Goal: Find specific page/section: Find specific page/section

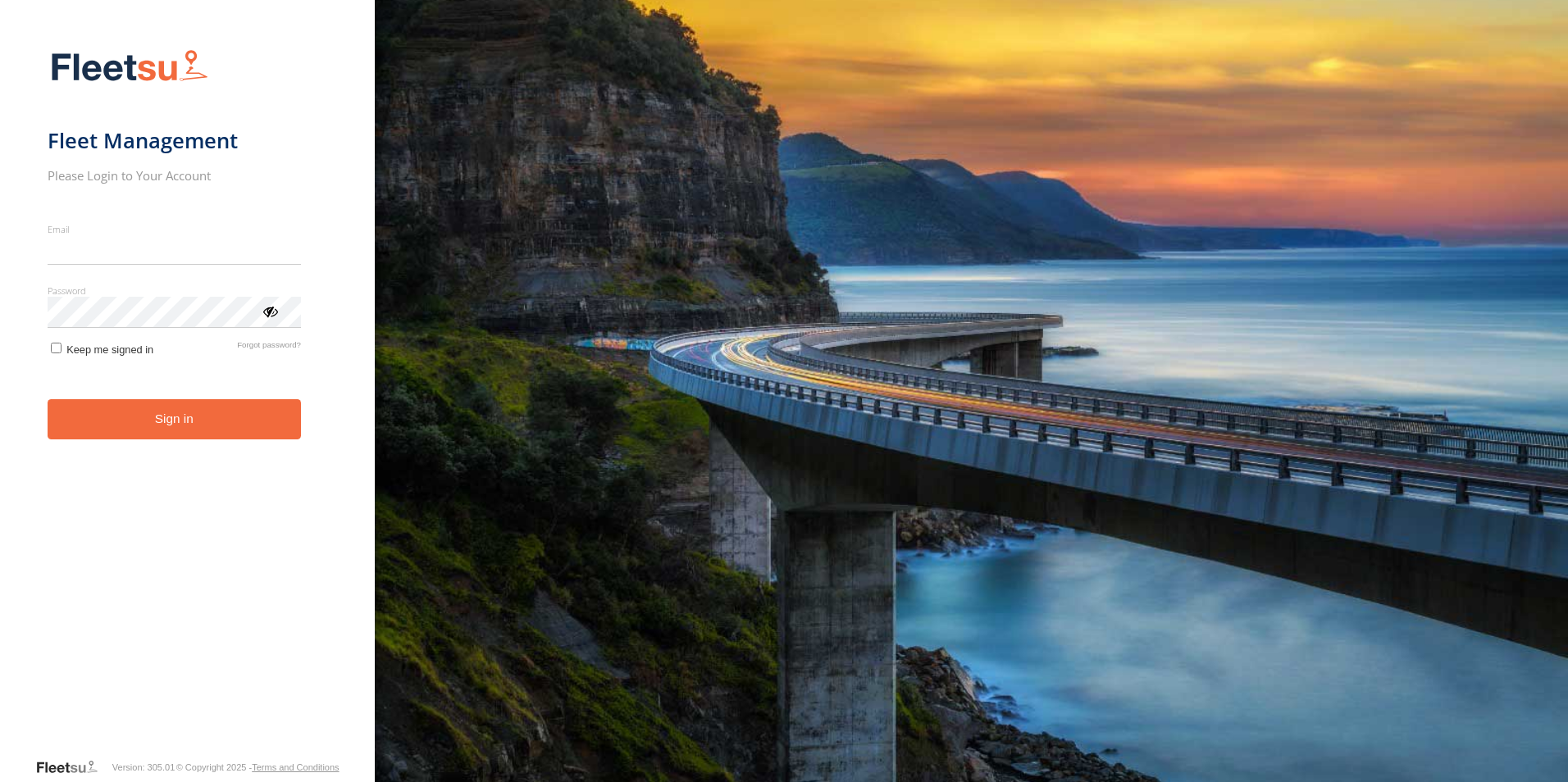
type input "**********"
click at [55, 362] on form "**********" at bounding box center [187, 398] width 279 height 718
click at [125, 413] on button "Sign in" at bounding box center [174, 419] width 254 height 40
click at [182, 425] on button "Sign in" at bounding box center [174, 419] width 254 height 40
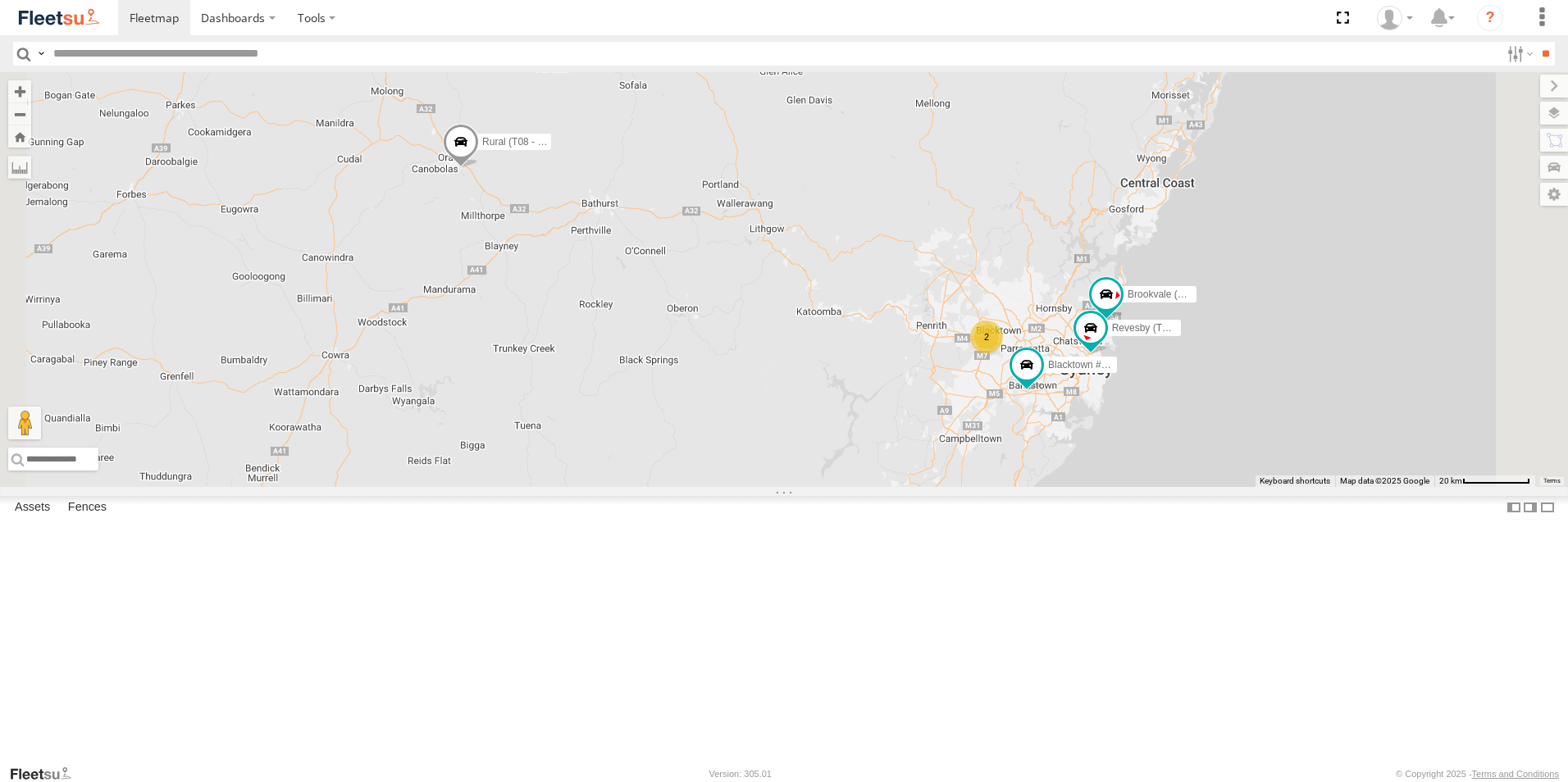
click at [0, 0] on span at bounding box center [0, 0] width 0 height 0
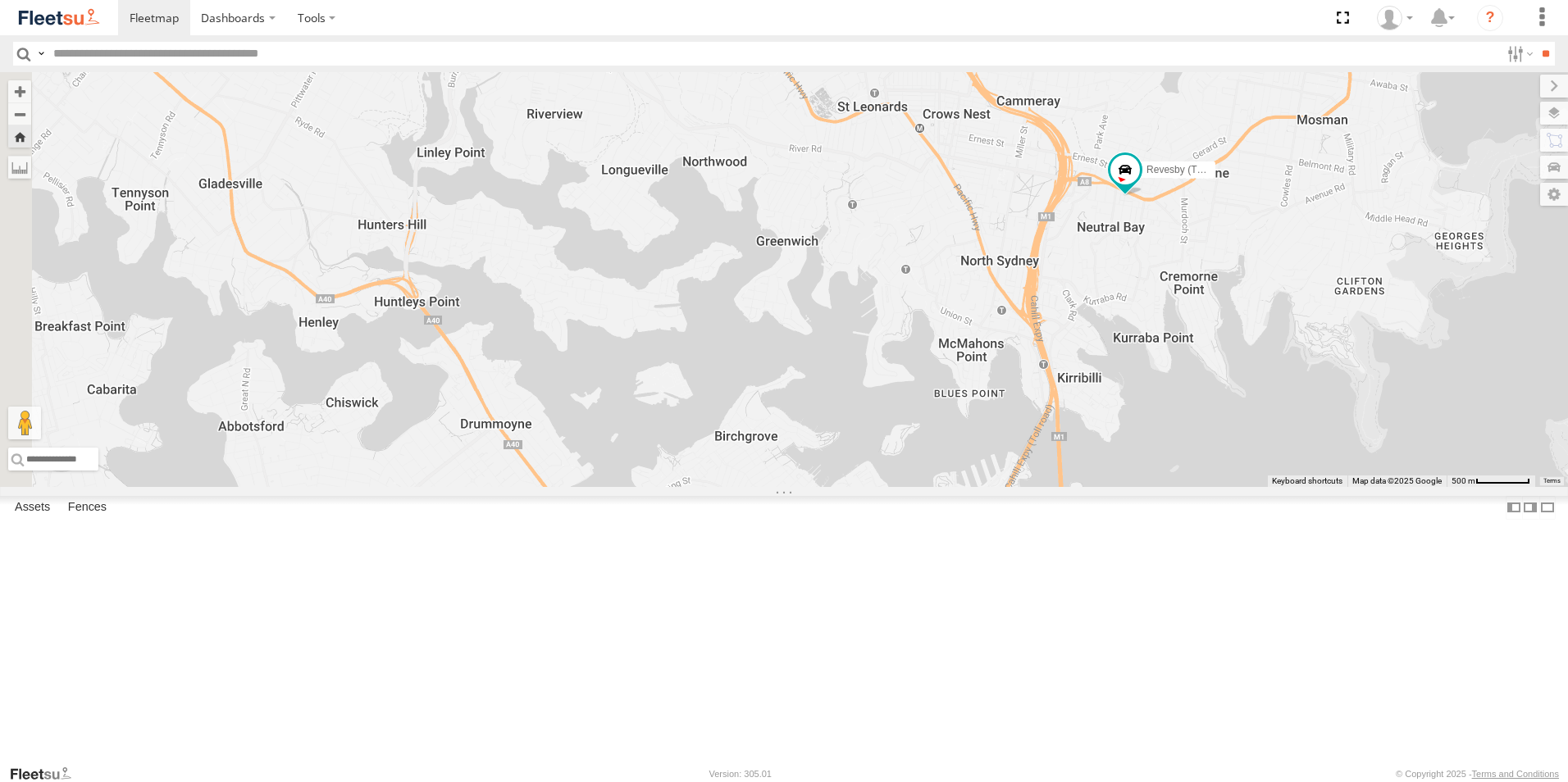
drag, startPoint x: 642, startPoint y: 429, endPoint x: 954, endPoint y: 266, distance: 352.0
click at [954, 267] on div "Revesby (T07 - Dave)" at bounding box center [784, 279] width 1568 height 415
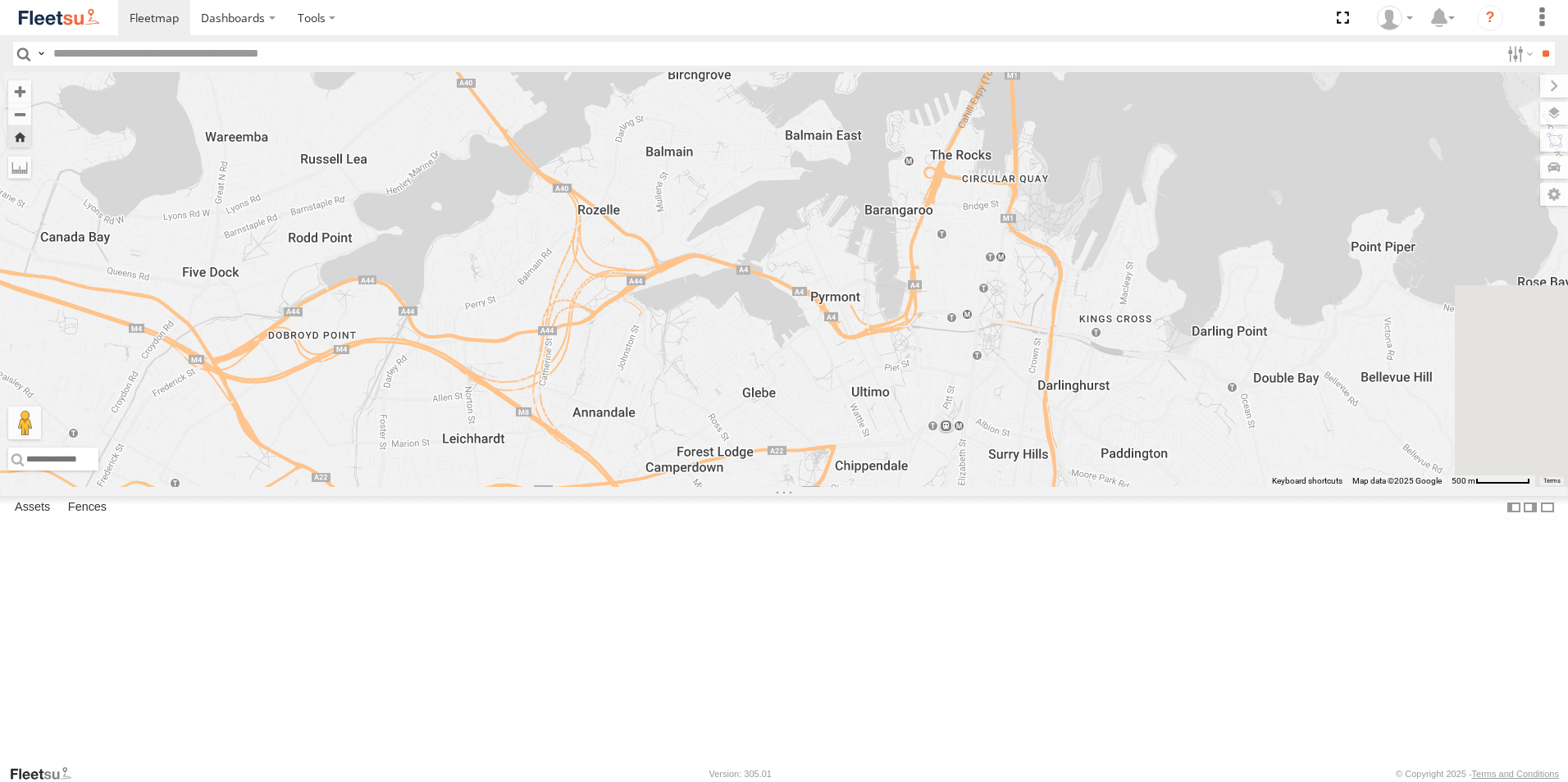
drag, startPoint x: 748, startPoint y: 568, endPoint x: 691, endPoint y: 250, distance: 323.1
click at [691, 250] on div "Revesby (T07 - Dave)" at bounding box center [784, 279] width 1568 height 415
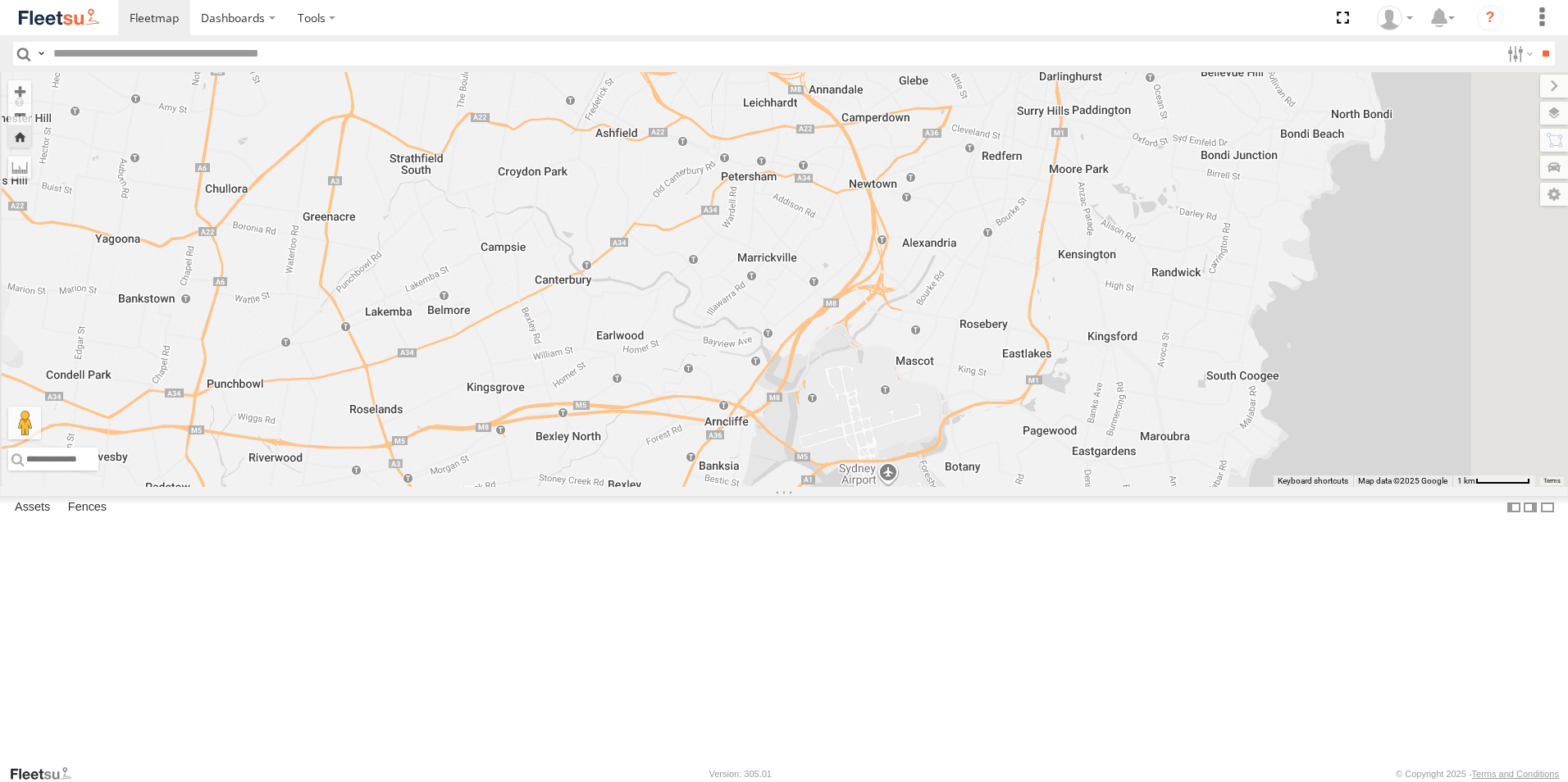
drag, startPoint x: 943, startPoint y: 514, endPoint x: 1046, endPoint y: 280, distance: 255.7
click at [1046, 280] on div "Revesby (T07 - Dave)" at bounding box center [784, 279] width 1568 height 415
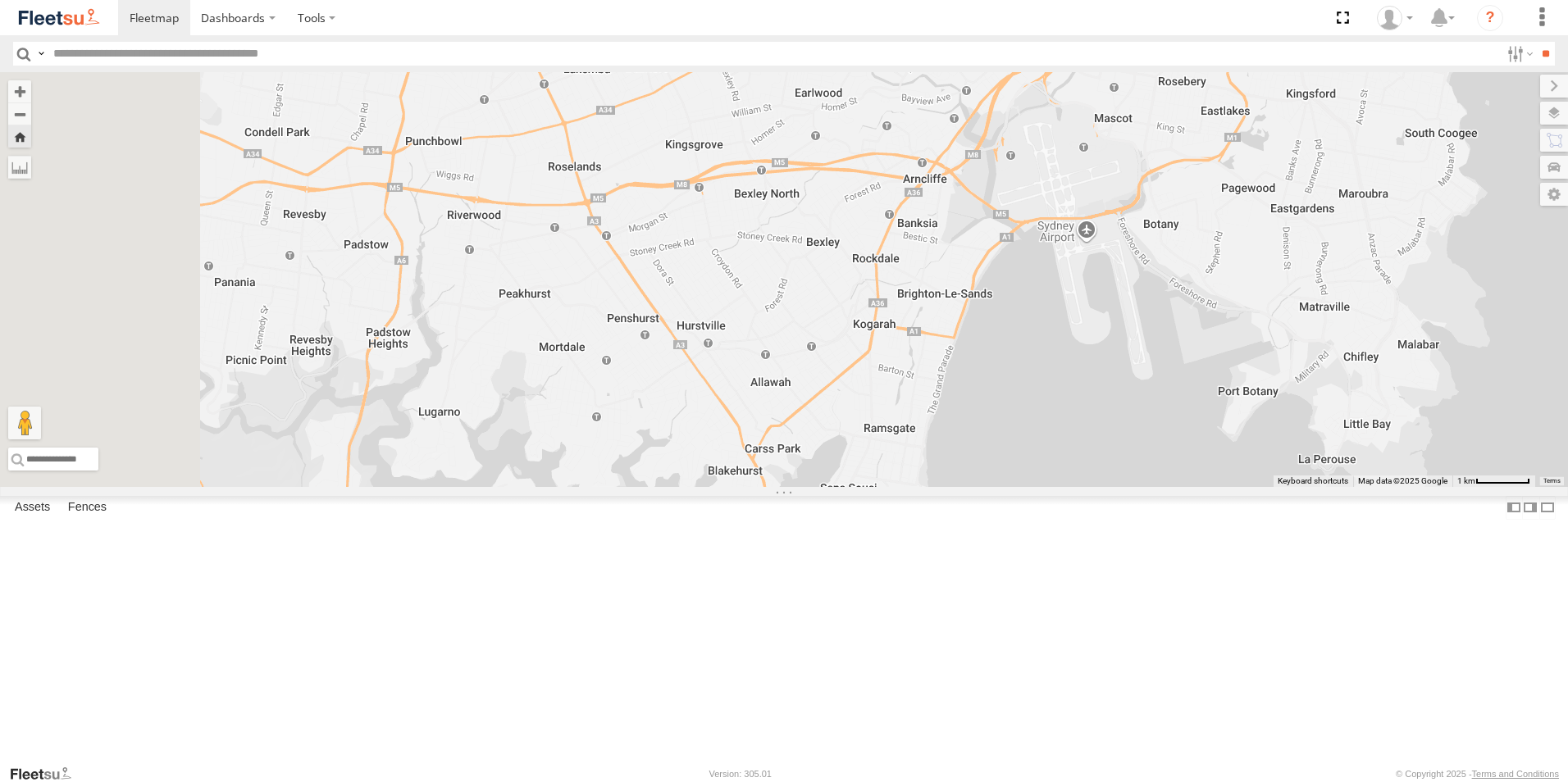
drag, startPoint x: 848, startPoint y: 487, endPoint x: 1037, endPoint y: 261, distance: 294.6
click at [1037, 261] on div "Revesby (T07 - Dave)" at bounding box center [784, 279] width 1568 height 415
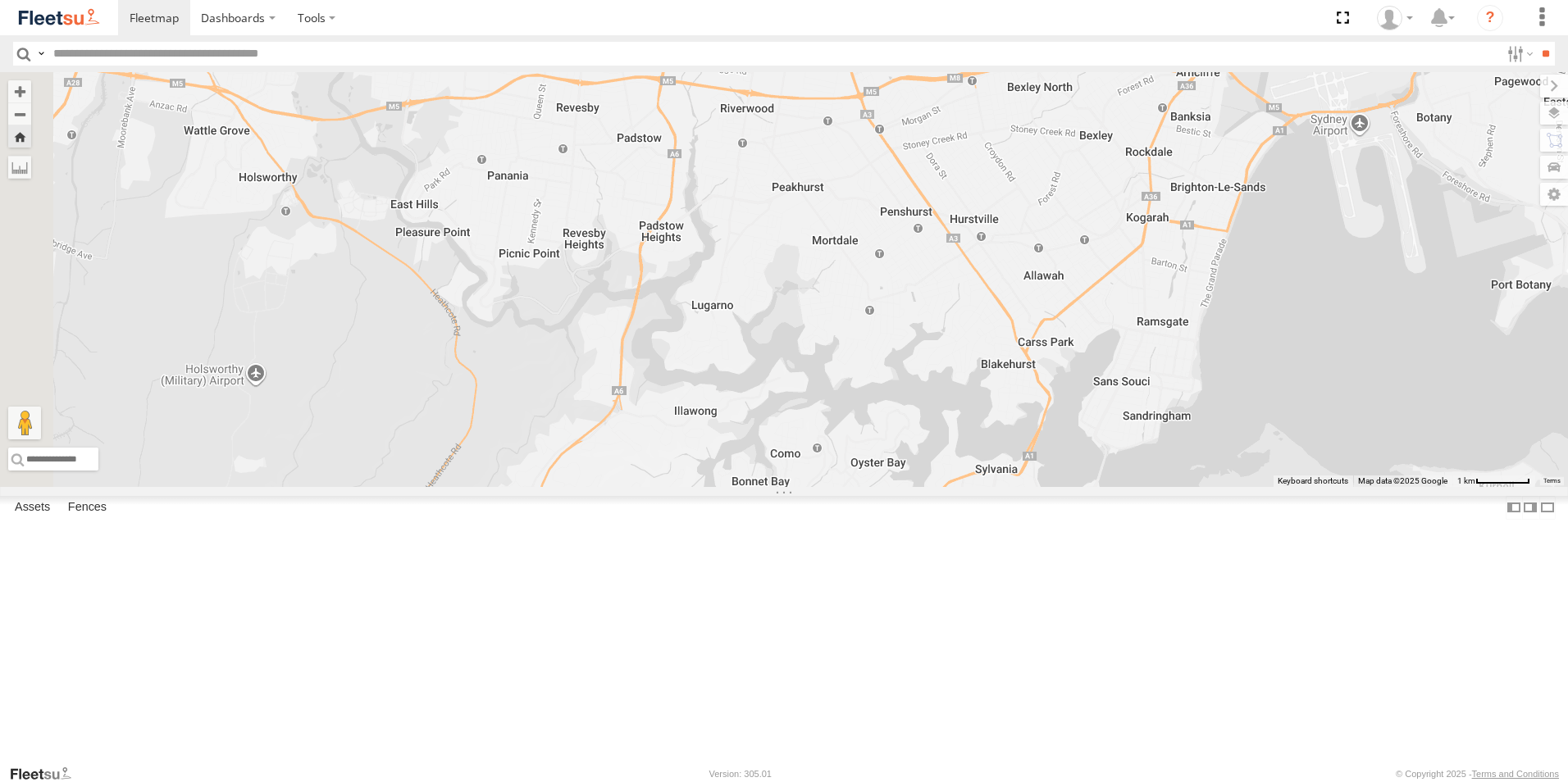
drag, startPoint x: 758, startPoint y: 391, endPoint x: 1042, endPoint y: 280, distance: 304.9
click at [1042, 280] on div "Revesby (T07 - Dave)" at bounding box center [784, 279] width 1568 height 415
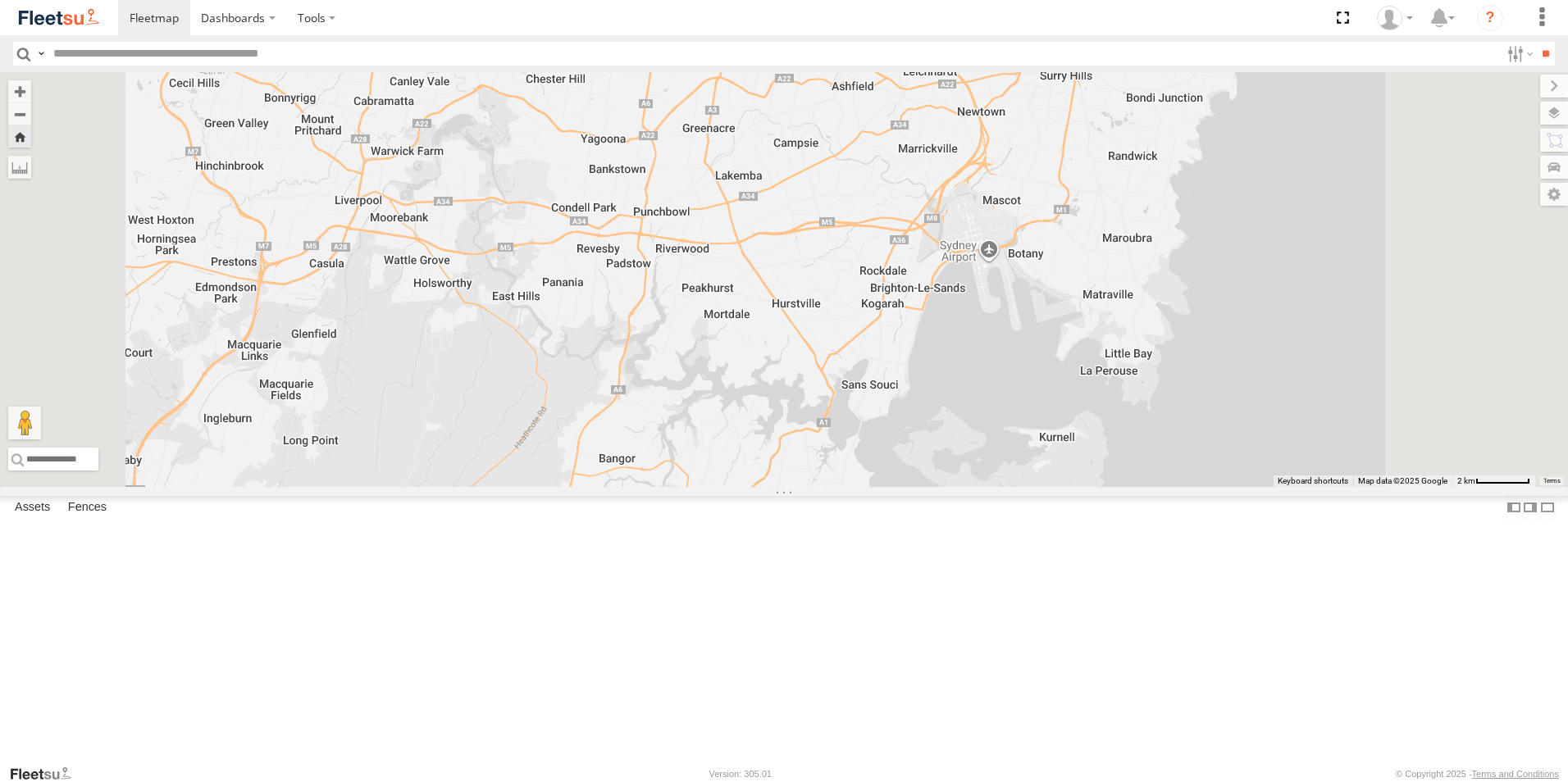
click at [0, 0] on span at bounding box center [0, 0] width 0 height 0
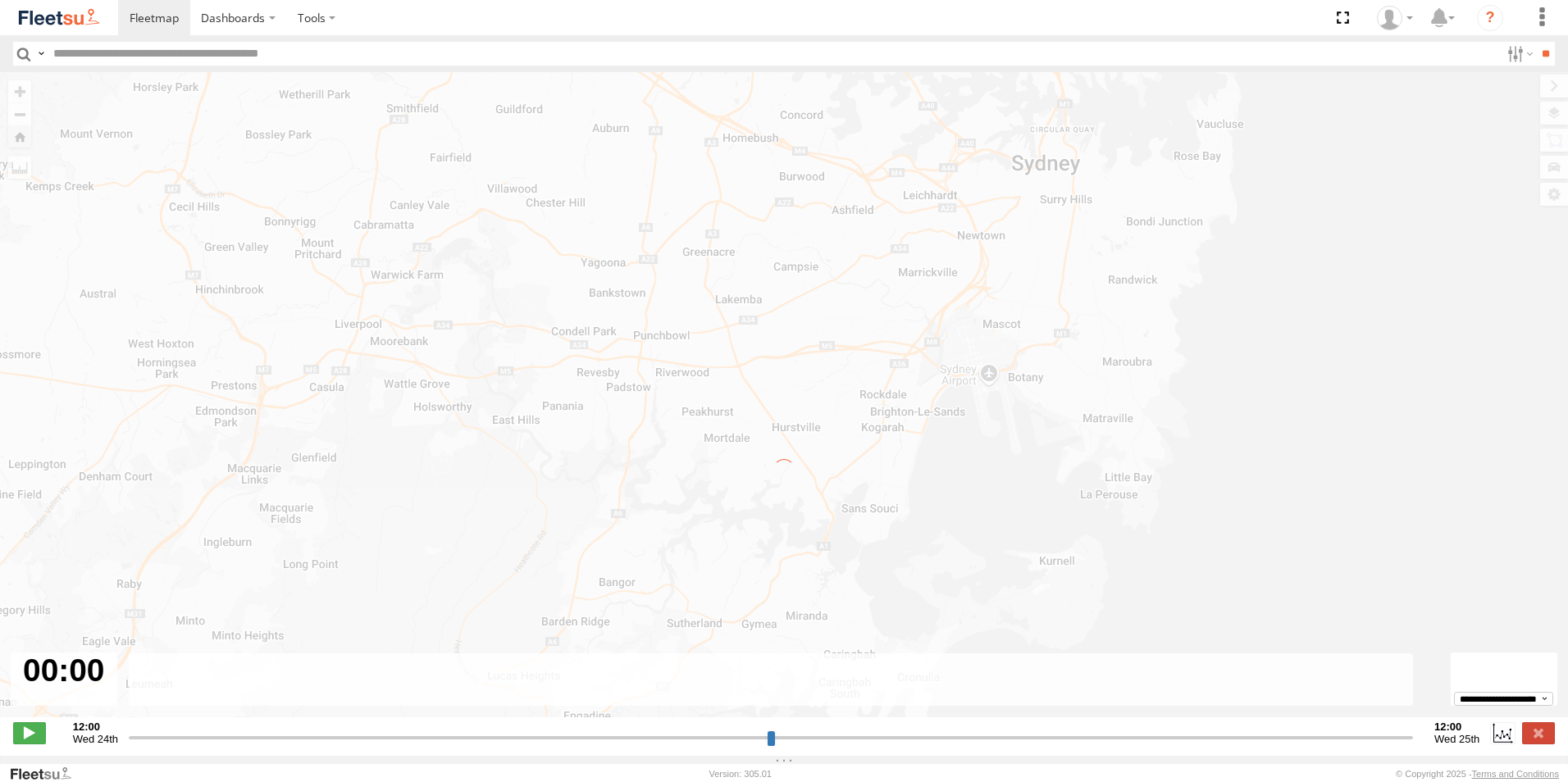
type input "**********"
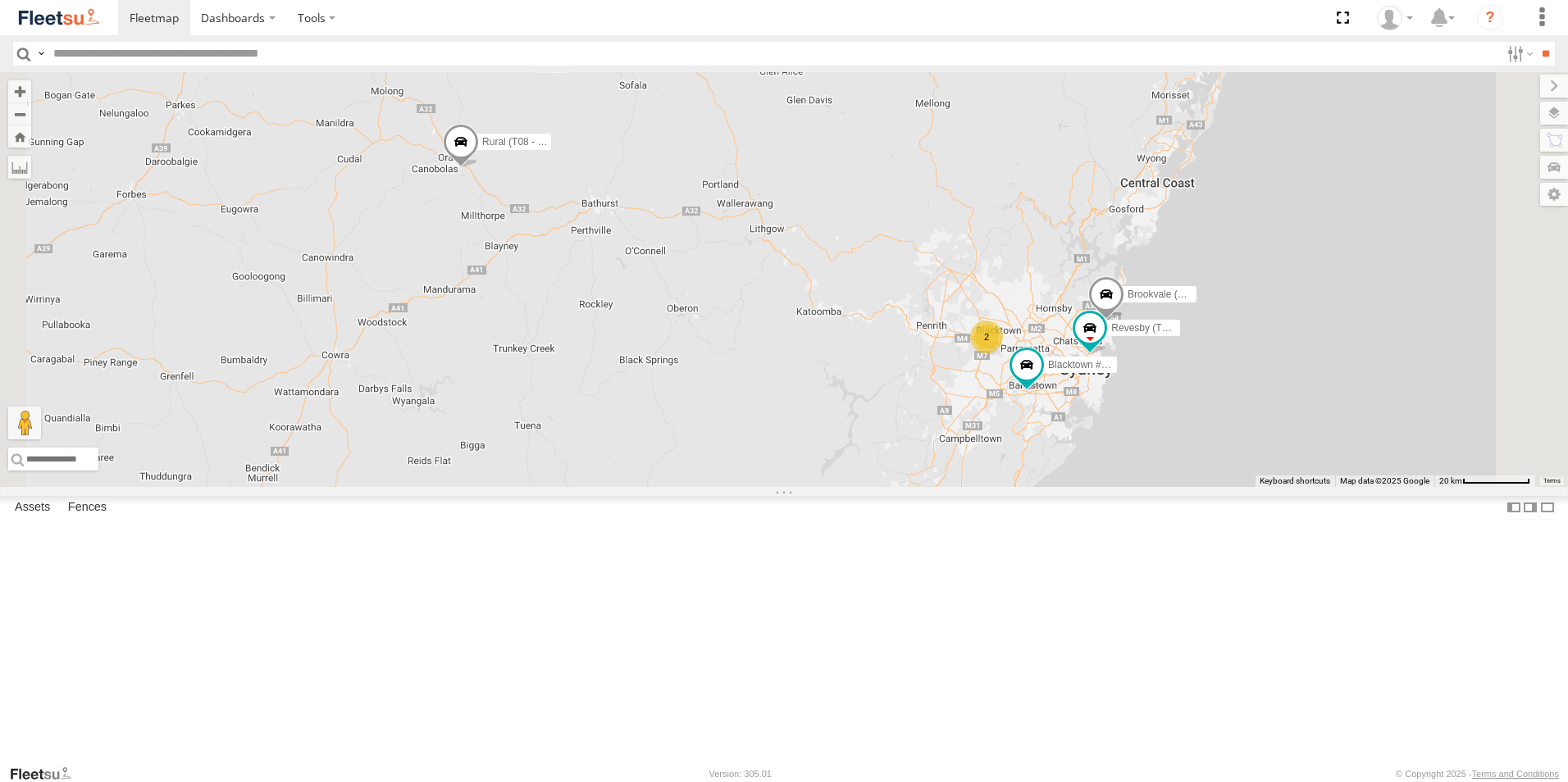
click at [0, 0] on span at bounding box center [0, 0] width 0 height 0
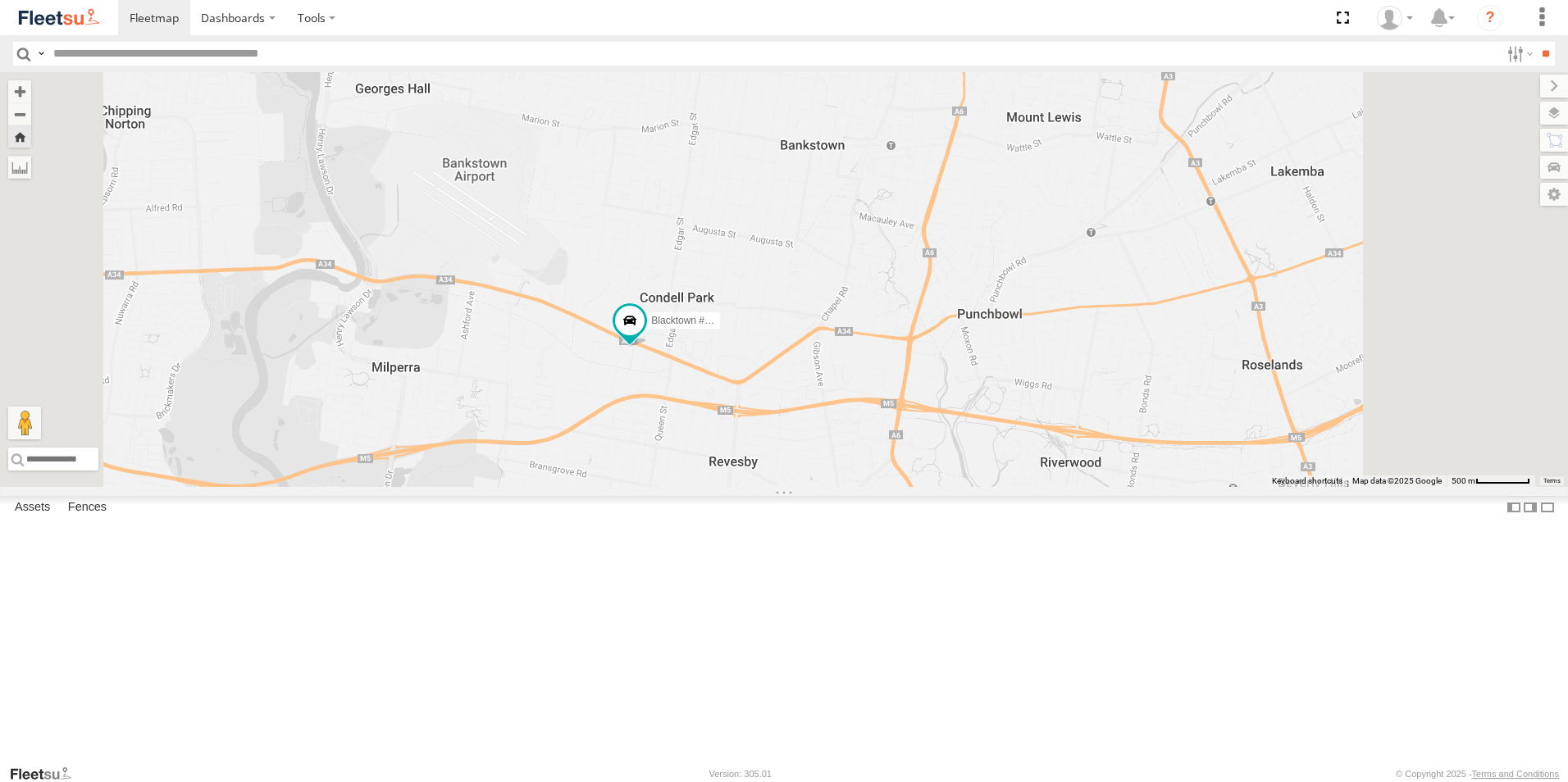
click at [0, 0] on span at bounding box center [0, 0] width 0 height 0
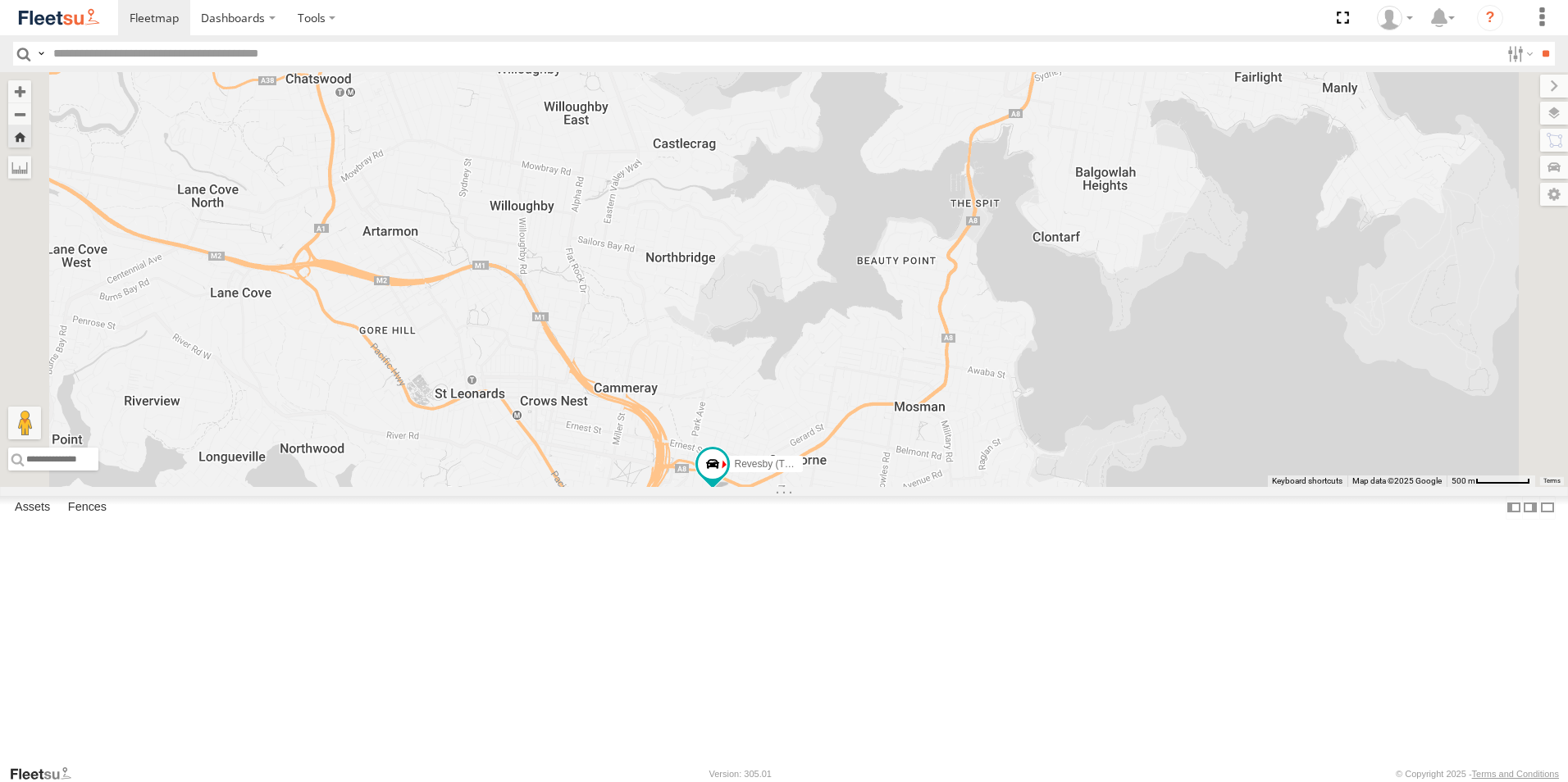
click at [0, 0] on span at bounding box center [0, 0] width 0 height 0
